Goal: Transaction & Acquisition: Purchase product/service

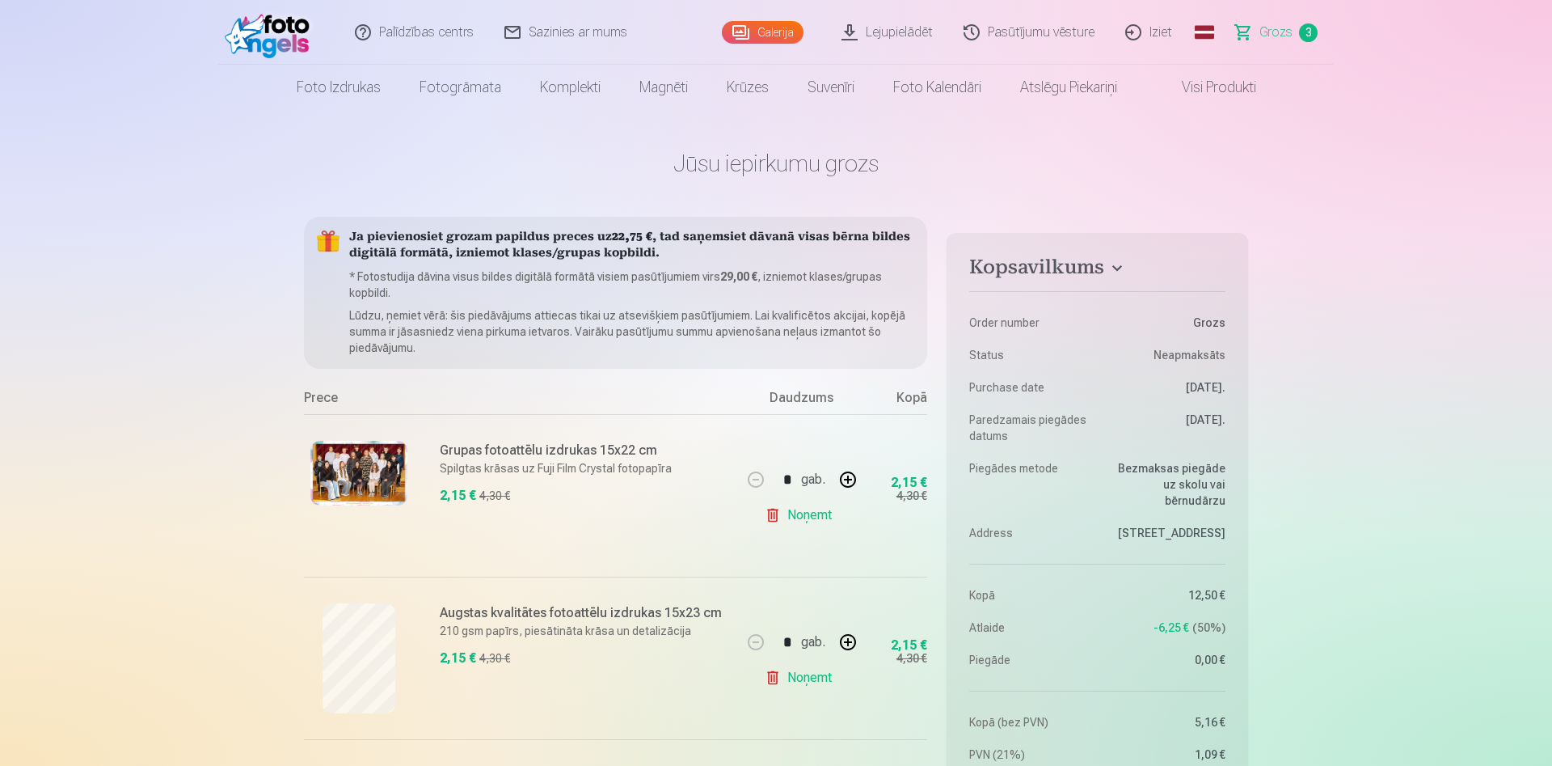
click at [1281, 41] on span "Grozs" at bounding box center [1276, 32] width 33 height 19
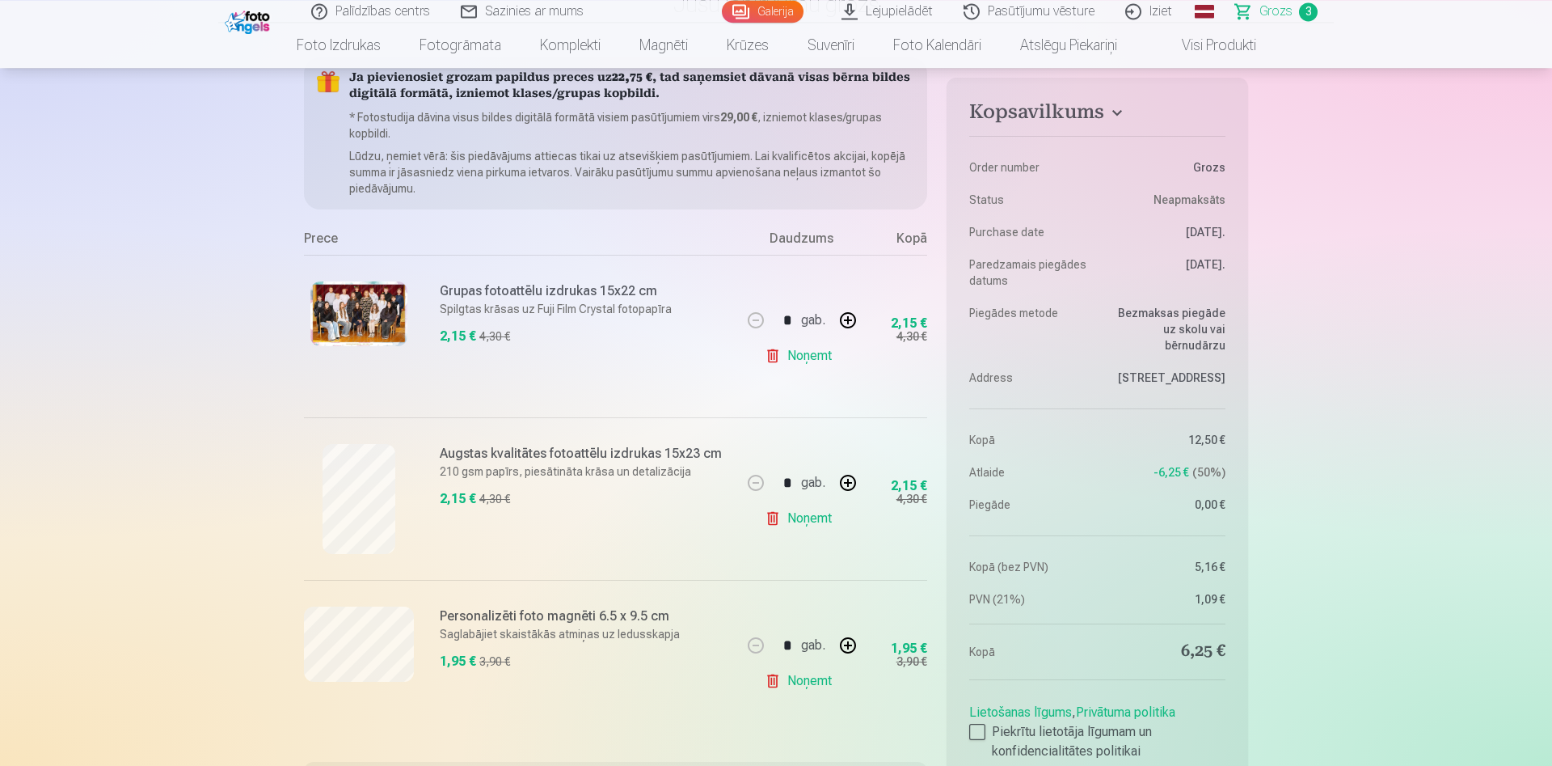
scroll to position [165, 0]
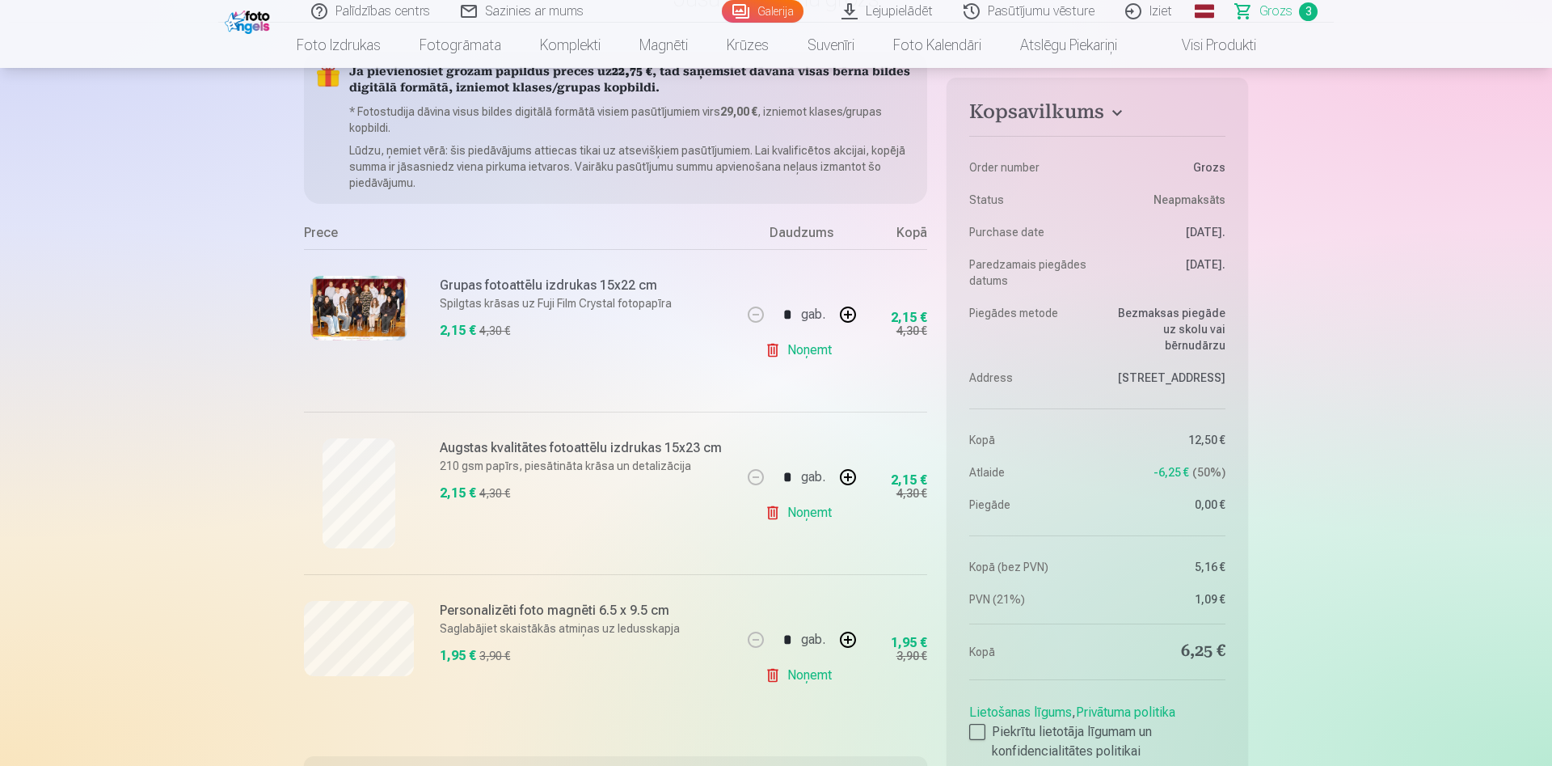
click at [377, 306] on img at bounding box center [358, 308] width 97 height 65
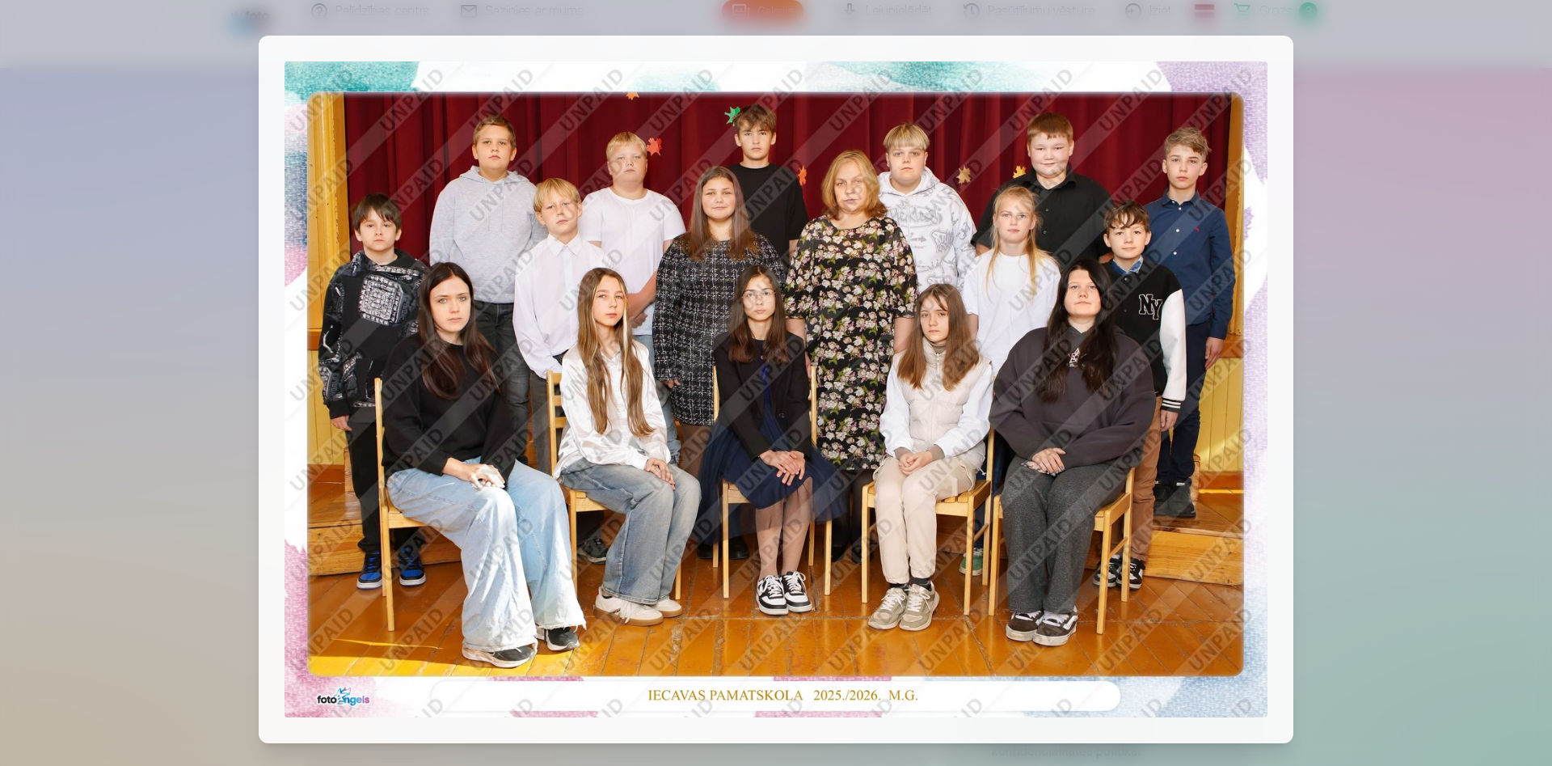
click at [1327, 74] on div at bounding box center [776, 383] width 1552 height 766
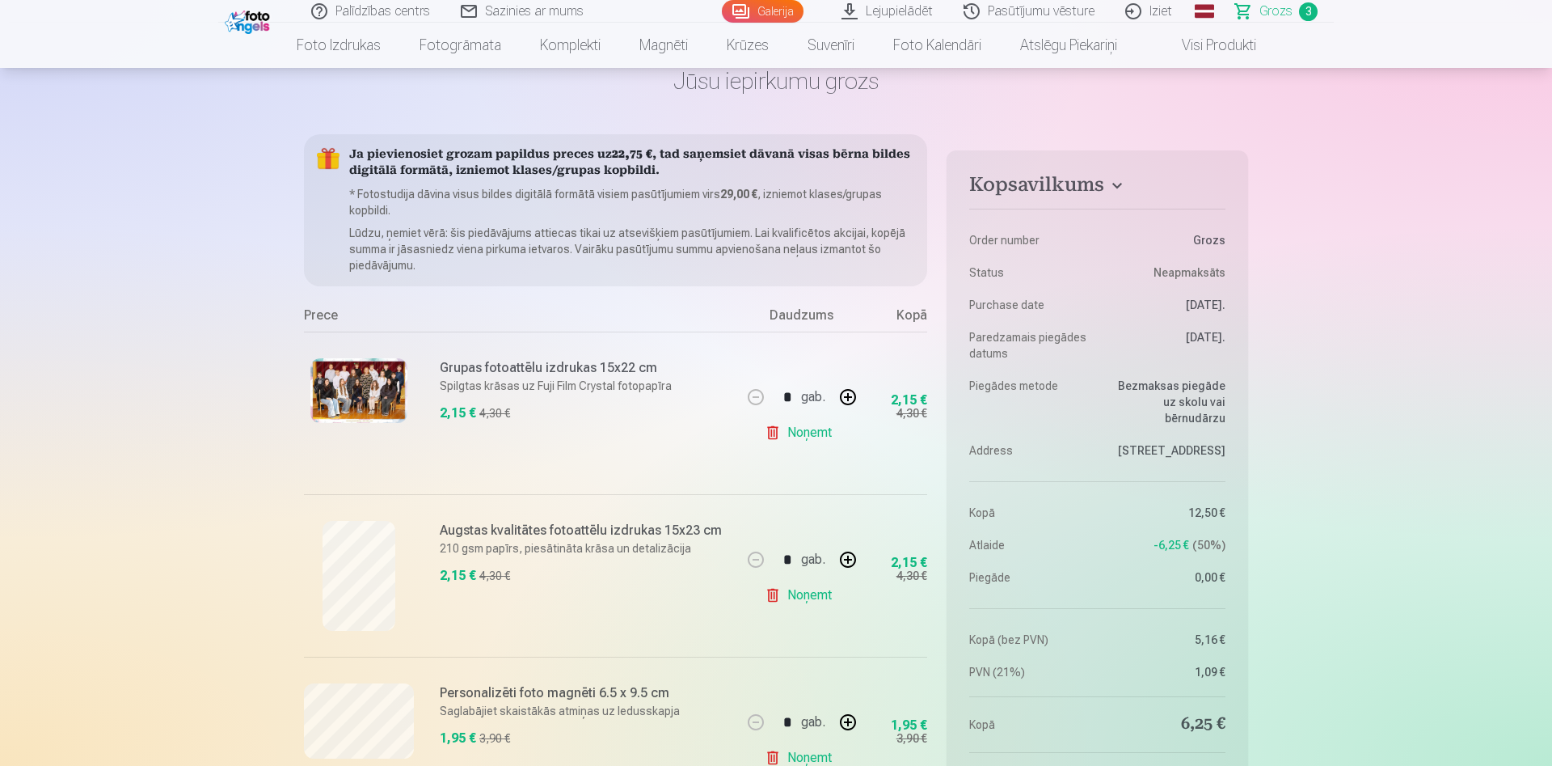
scroll to position [0, 0]
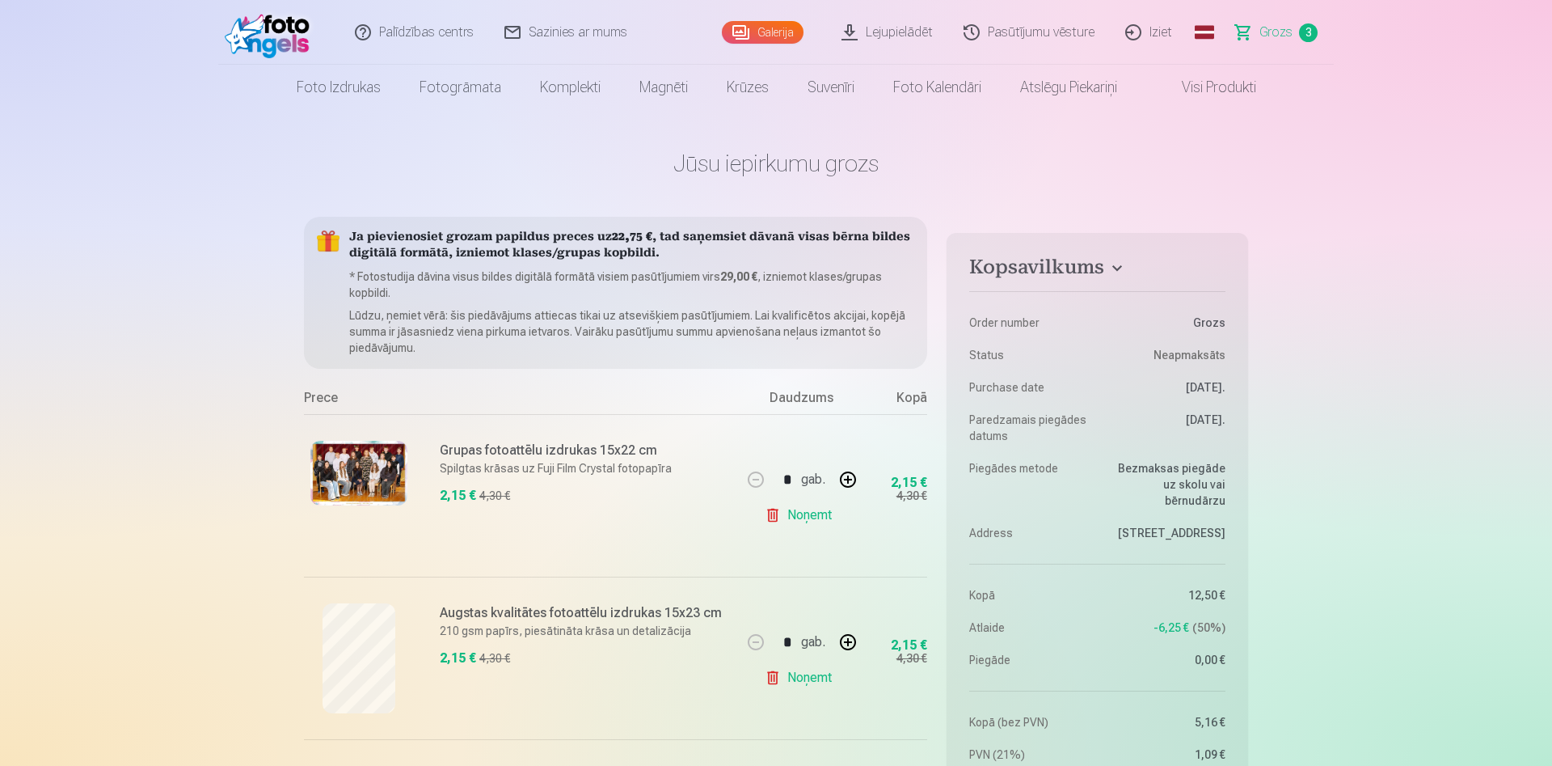
click at [1212, 83] on link "Visi produkti" at bounding box center [1206, 87] width 139 height 45
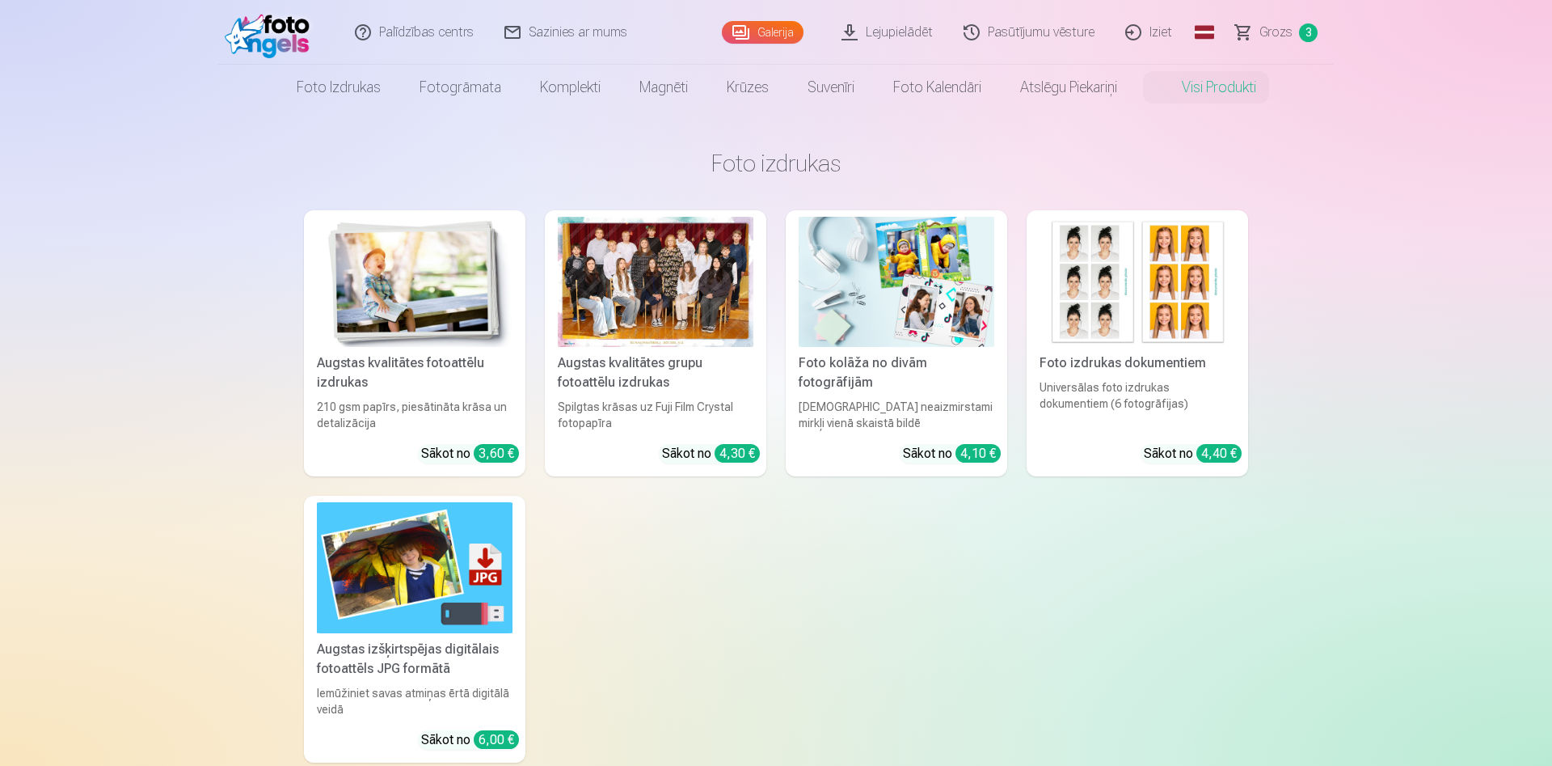
click at [788, 32] on link "Galerija" at bounding box center [763, 32] width 82 height 23
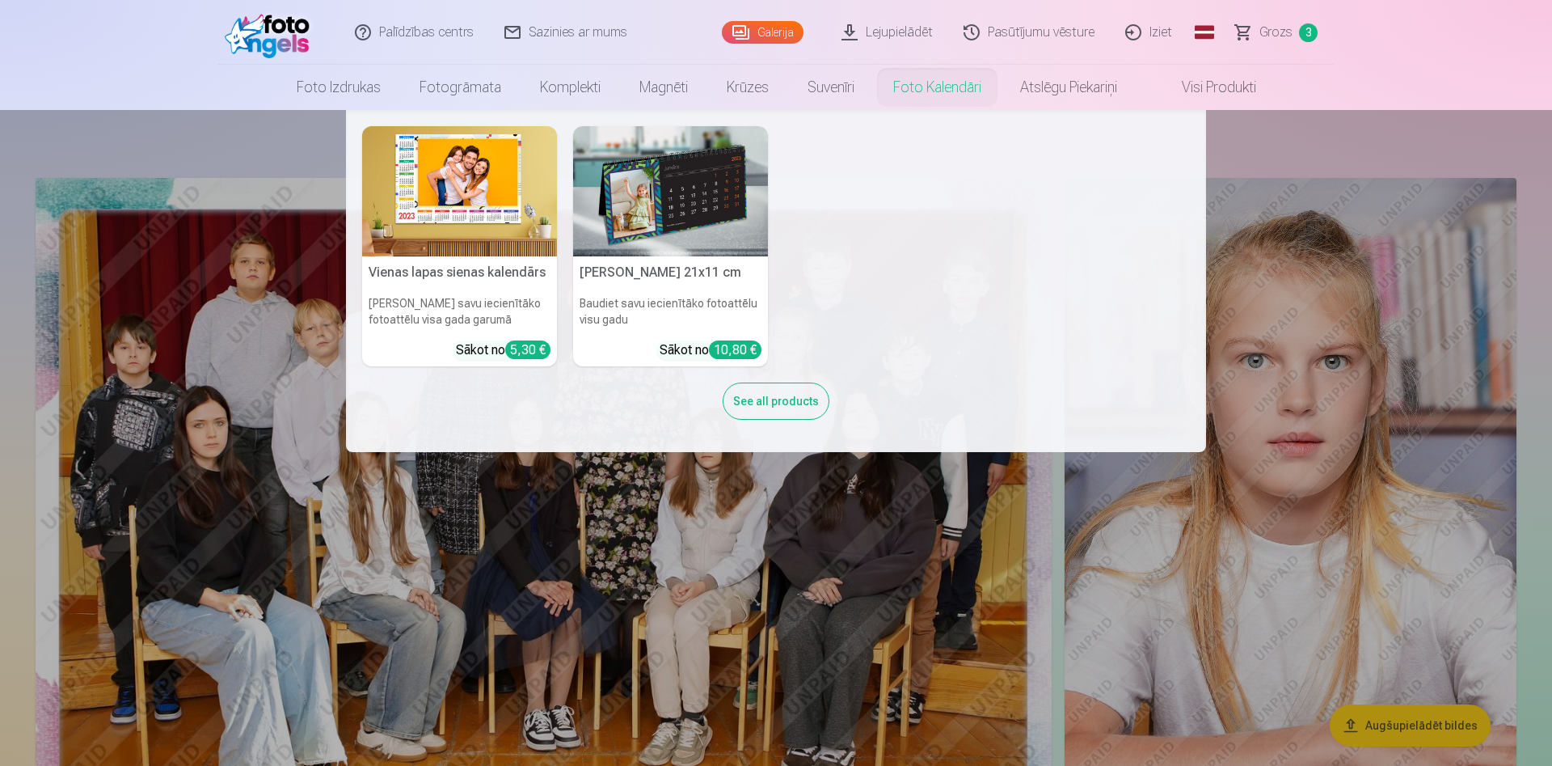
click at [1349, 111] on nav "Vienas lapas sienas [PERSON_NAME] savu iecienītāko fotoattēlu visa gada garumā …" at bounding box center [776, 281] width 1552 height 342
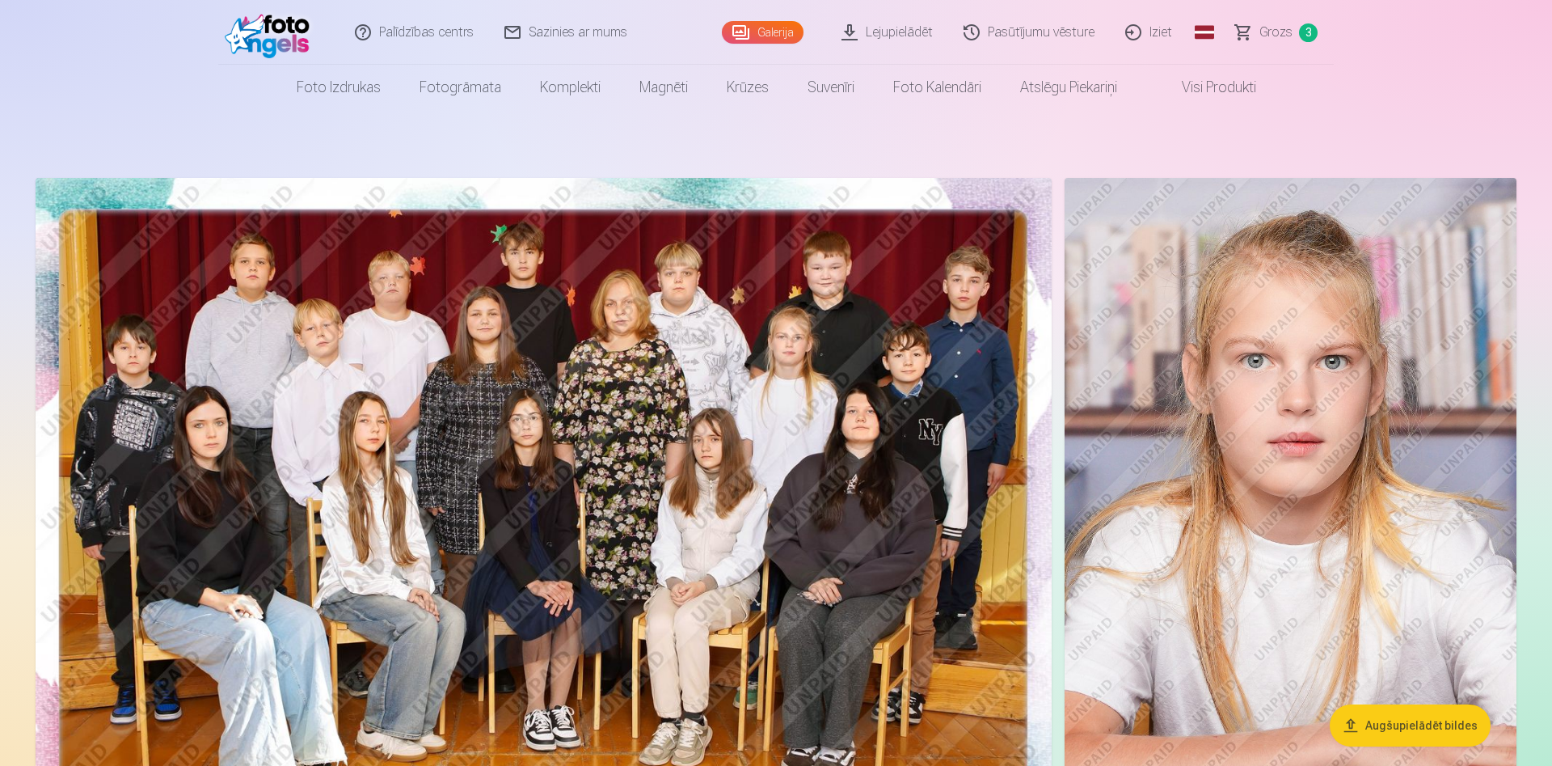
click at [775, 28] on link "Galerija" at bounding box center [763, 32] width 82 height 23
